Goal: Information Seeking & Learning: Learn about a topic

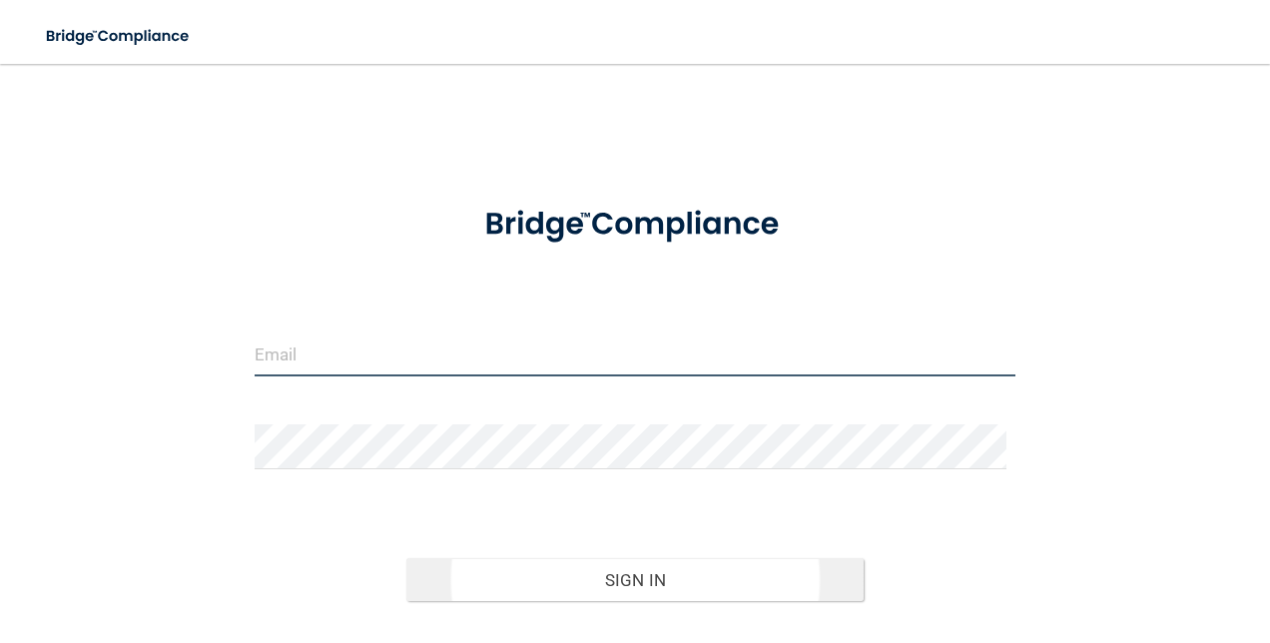
type input "[EMAIL_ADDRESS][DOMAIN_NAME]"
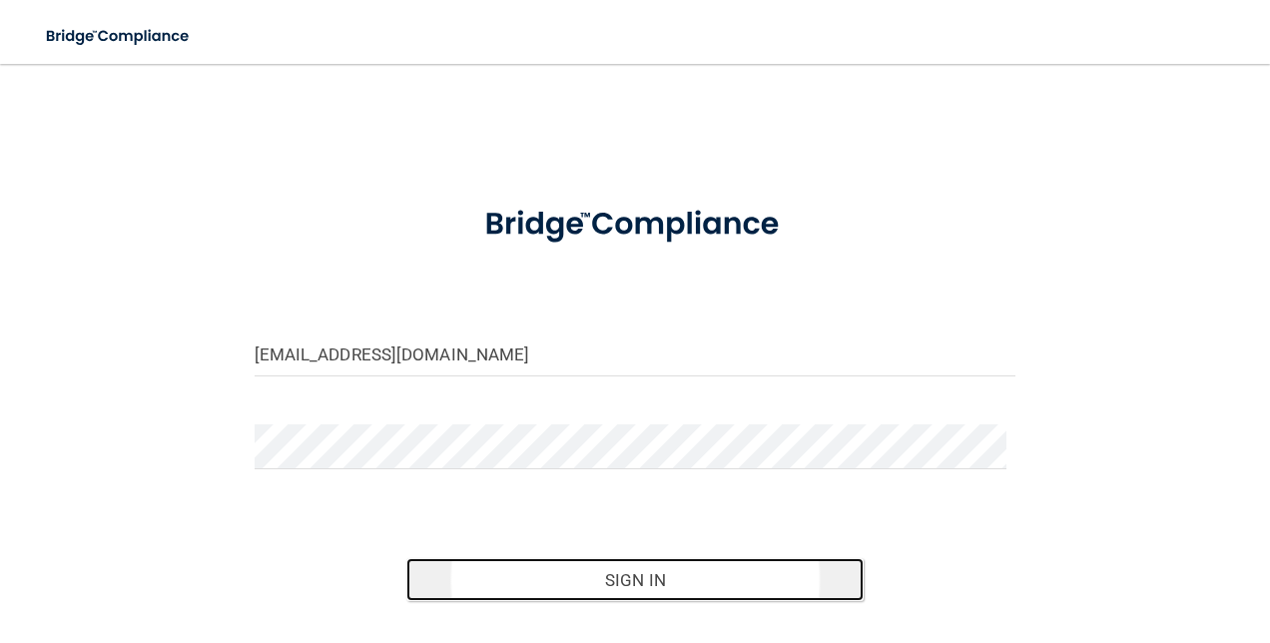
click at [618, 575] on button "Sign In" at bounding box center [634, 580] width 457 height 44
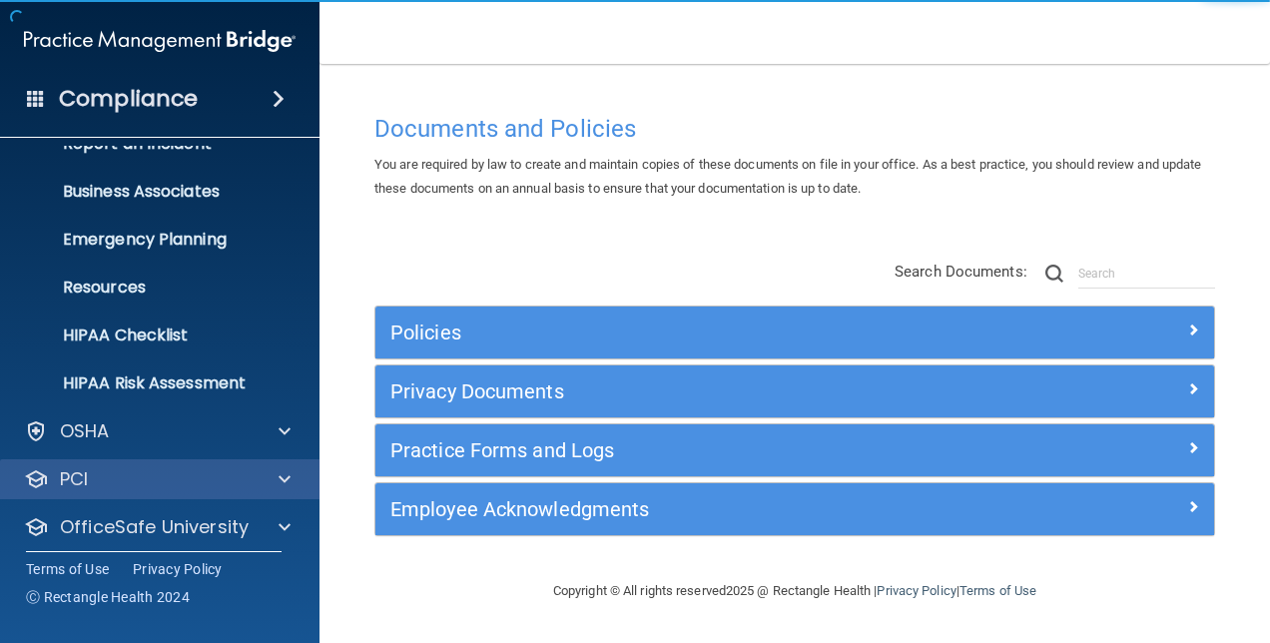
scroll to position [186, 0]
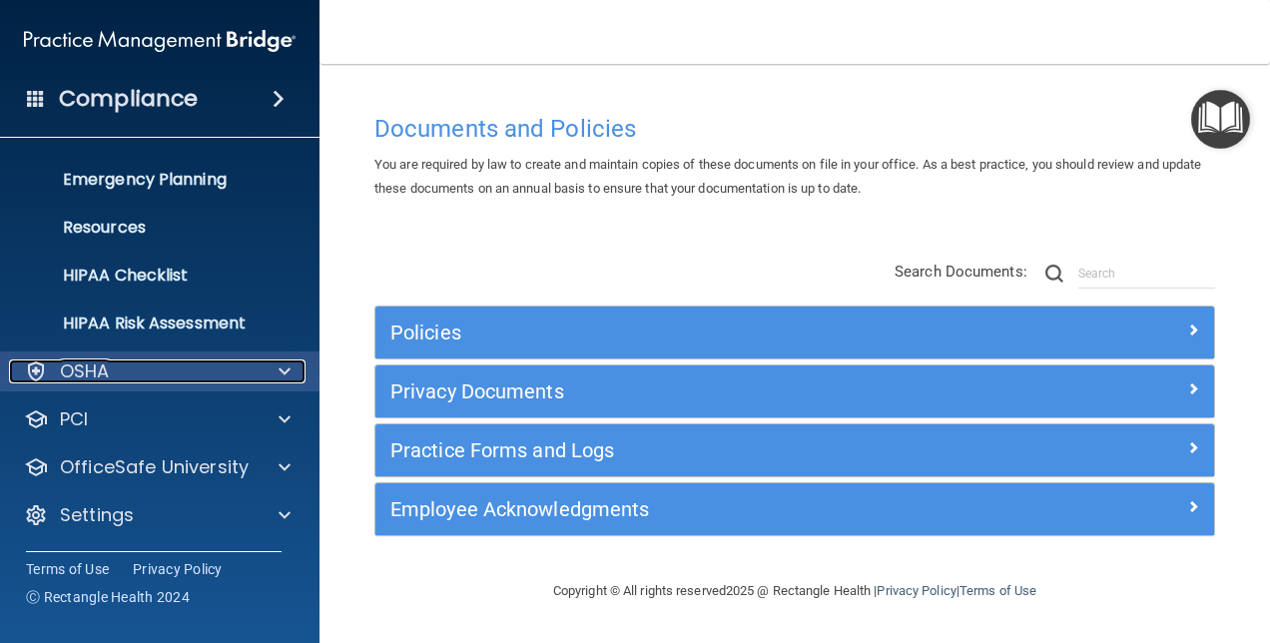
click at [231, 365] on div "OSHA" at bounding box center [133, 371] width 248 height 24
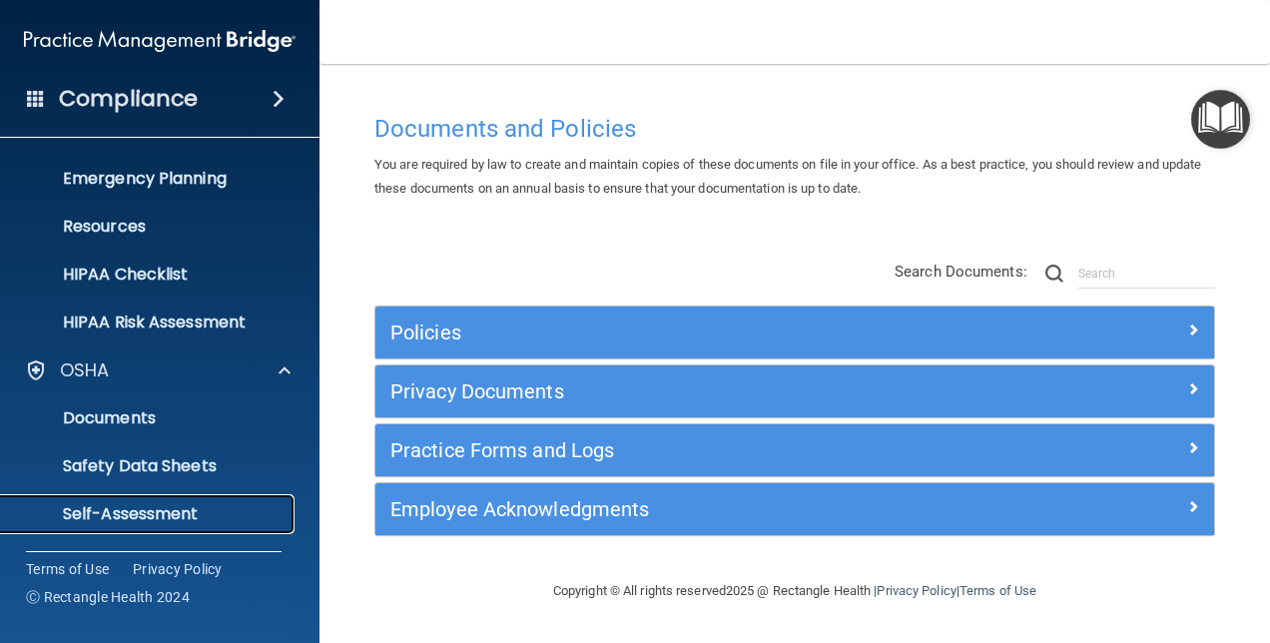
click at [182, 505] on p "Self-Assessment" at bounding box center [149, 514] width 273 height 20
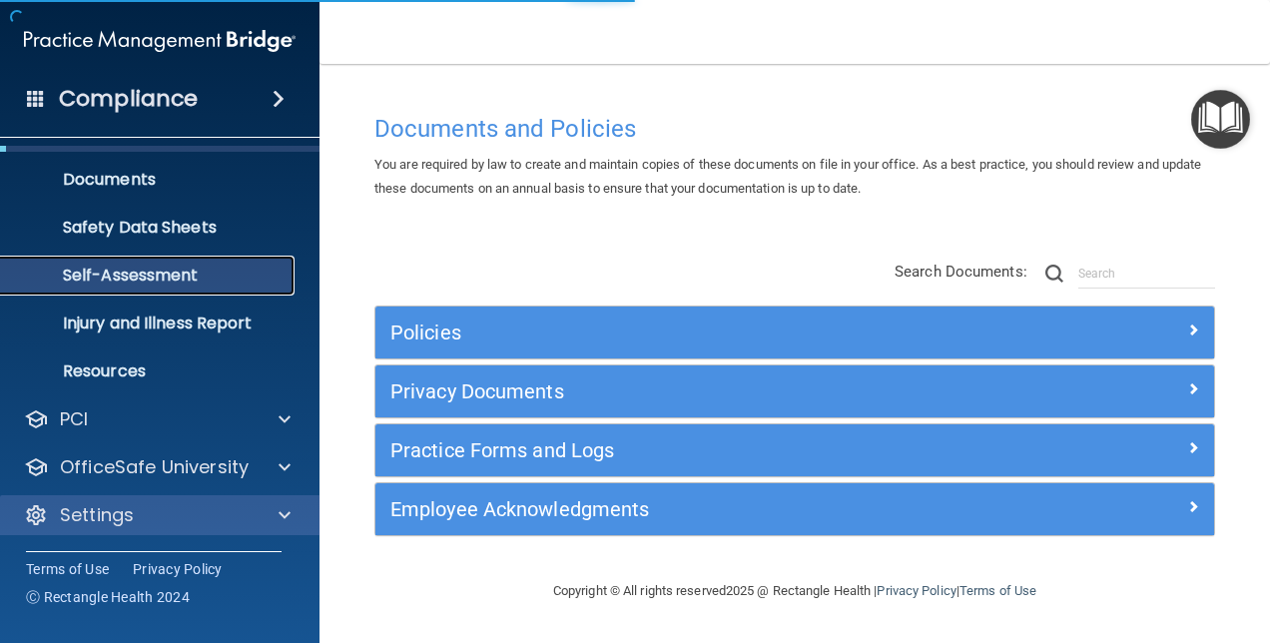
scroll to position [90, 0]
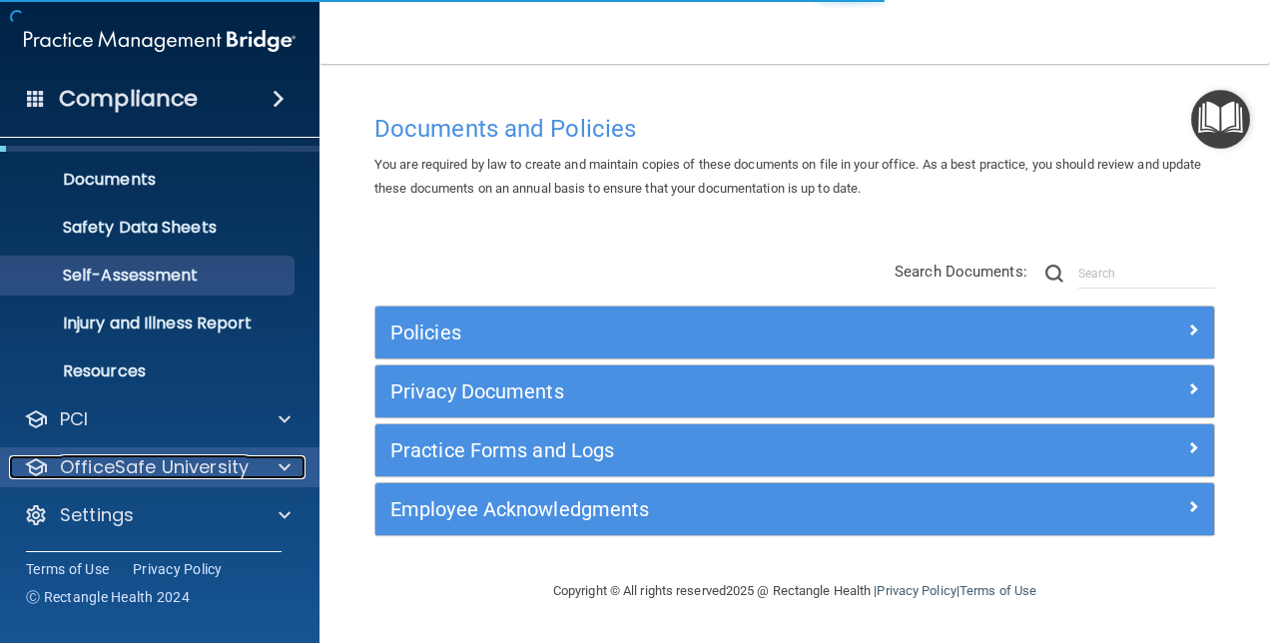
click at [226, 459] on p "OfficeSafe University" at bounding box center [154, 467] width 189 height 24
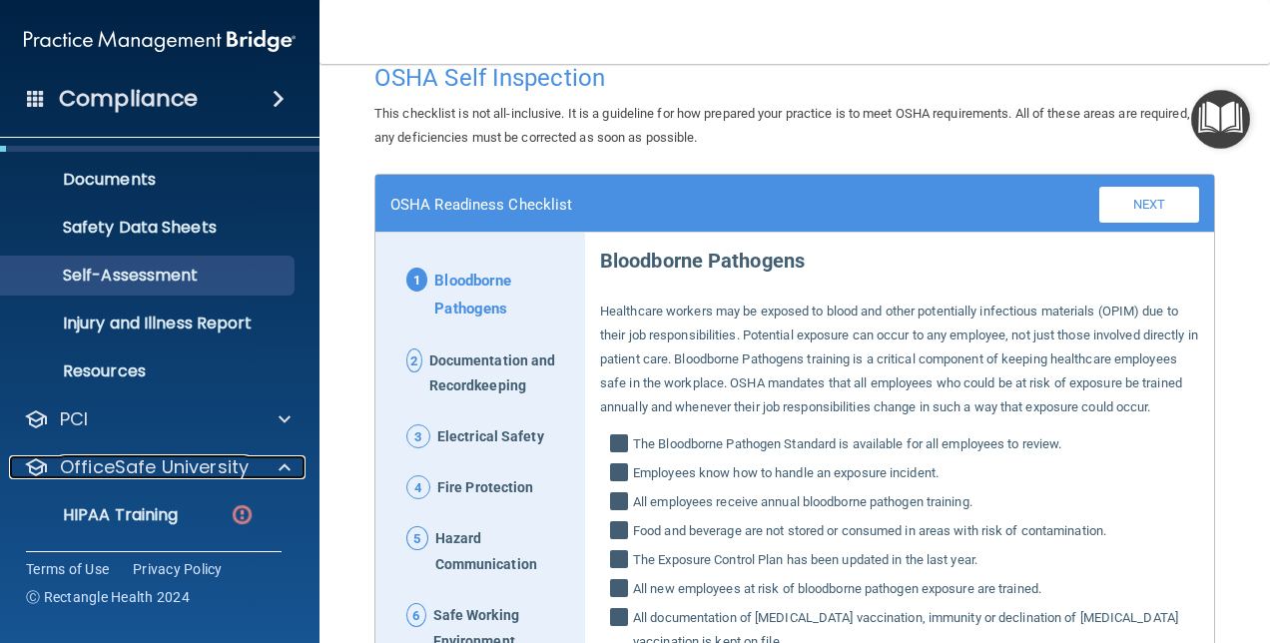
scroll to position [0, 0]
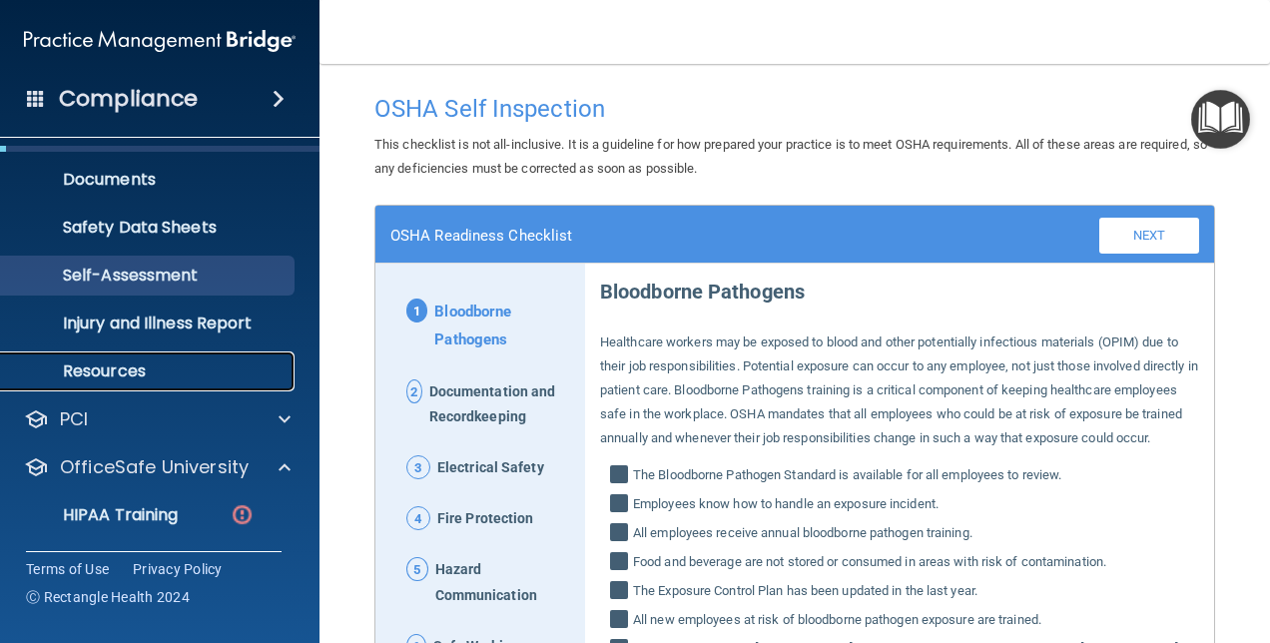
click at [137, 365] on p "Resources" at bounding box center [149, 371] width 273 height 20
